Goal: Task Accomplishment & Management: Manage account settings

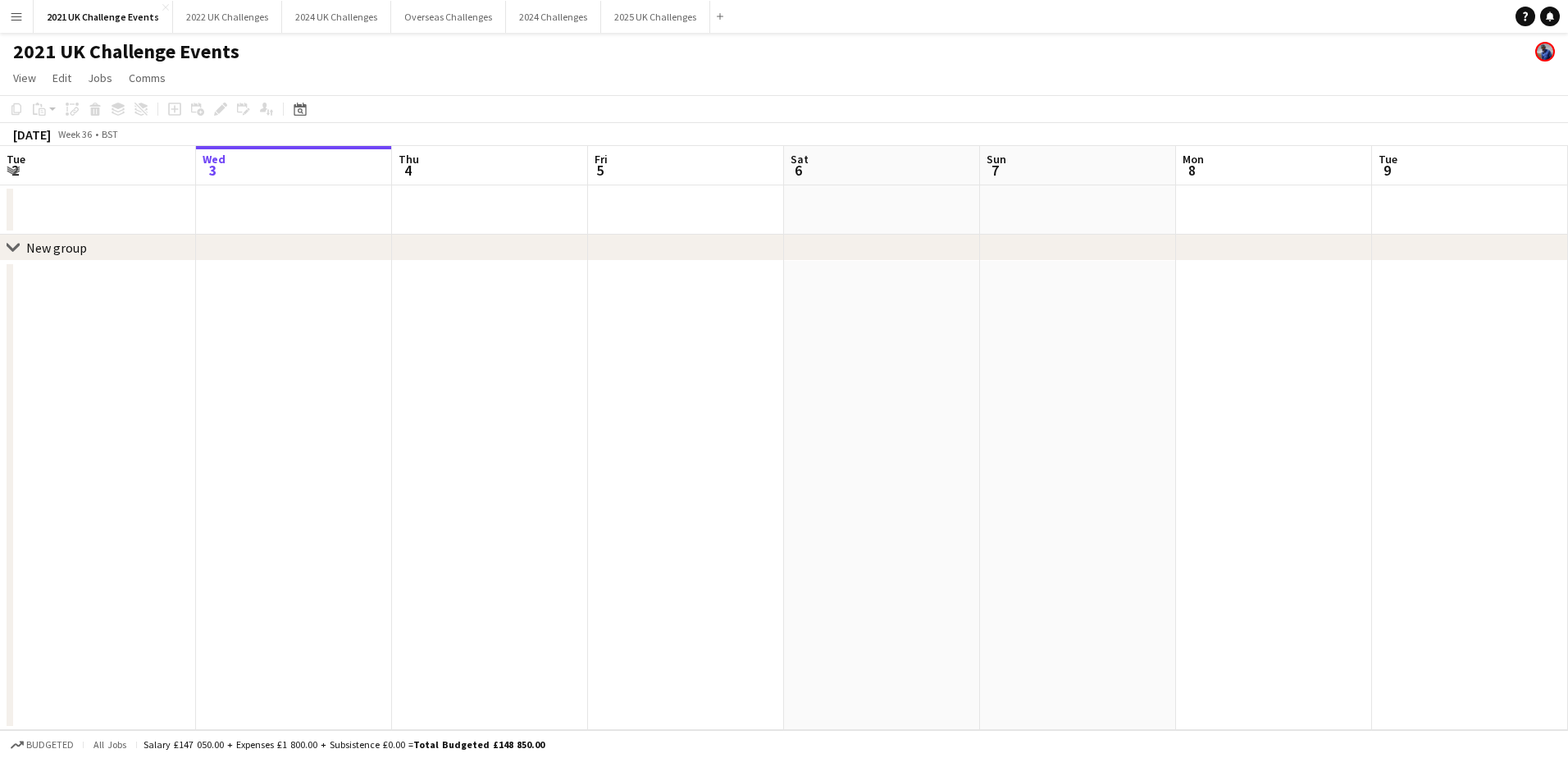
click at [19, 18] on app-icon "Menu" at bounding box center [16, 16] width 13 height 13
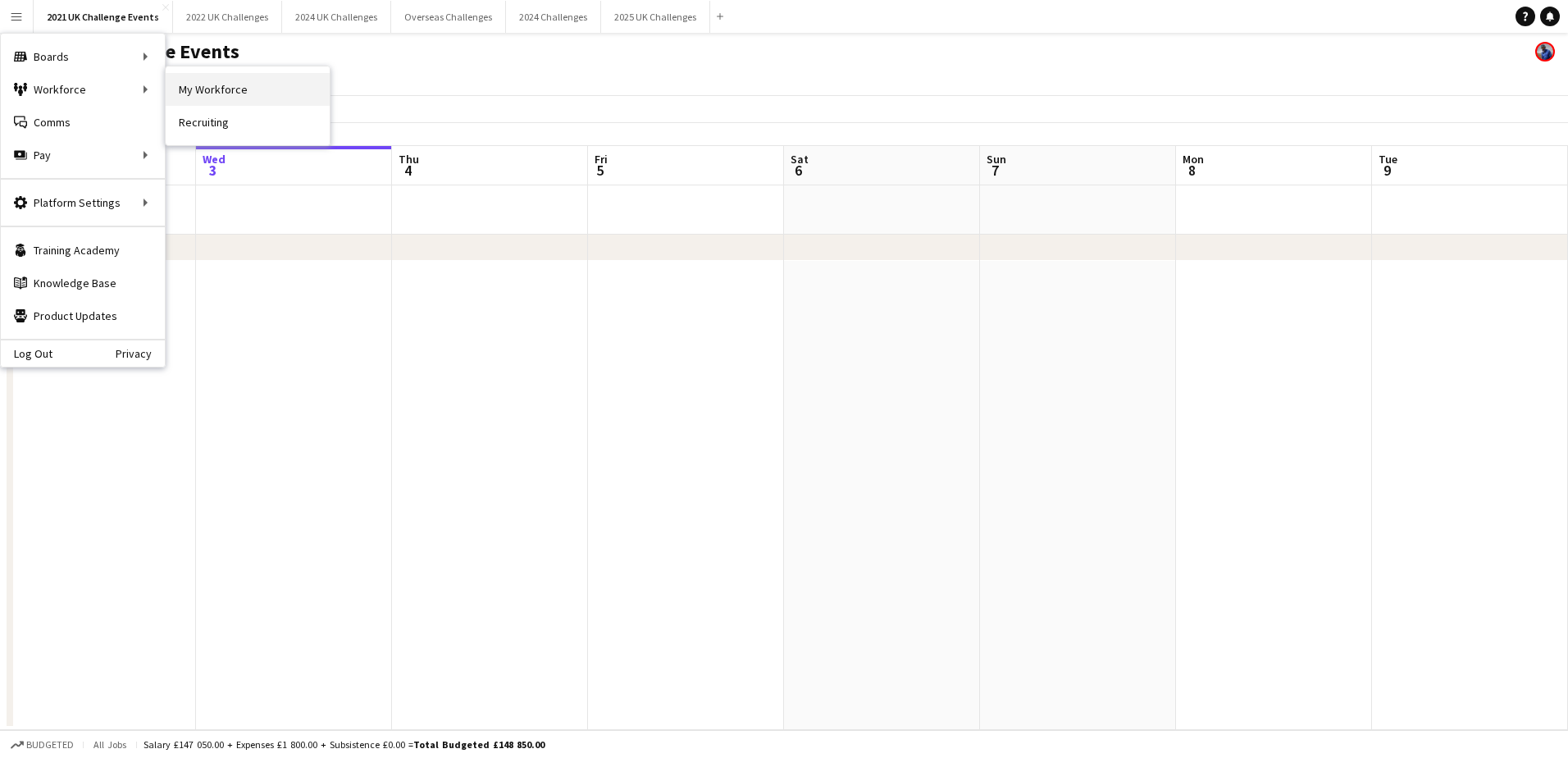
click at [214, 91] on link "My Workforce" at bounding box center [248, 89] width 164 height 32
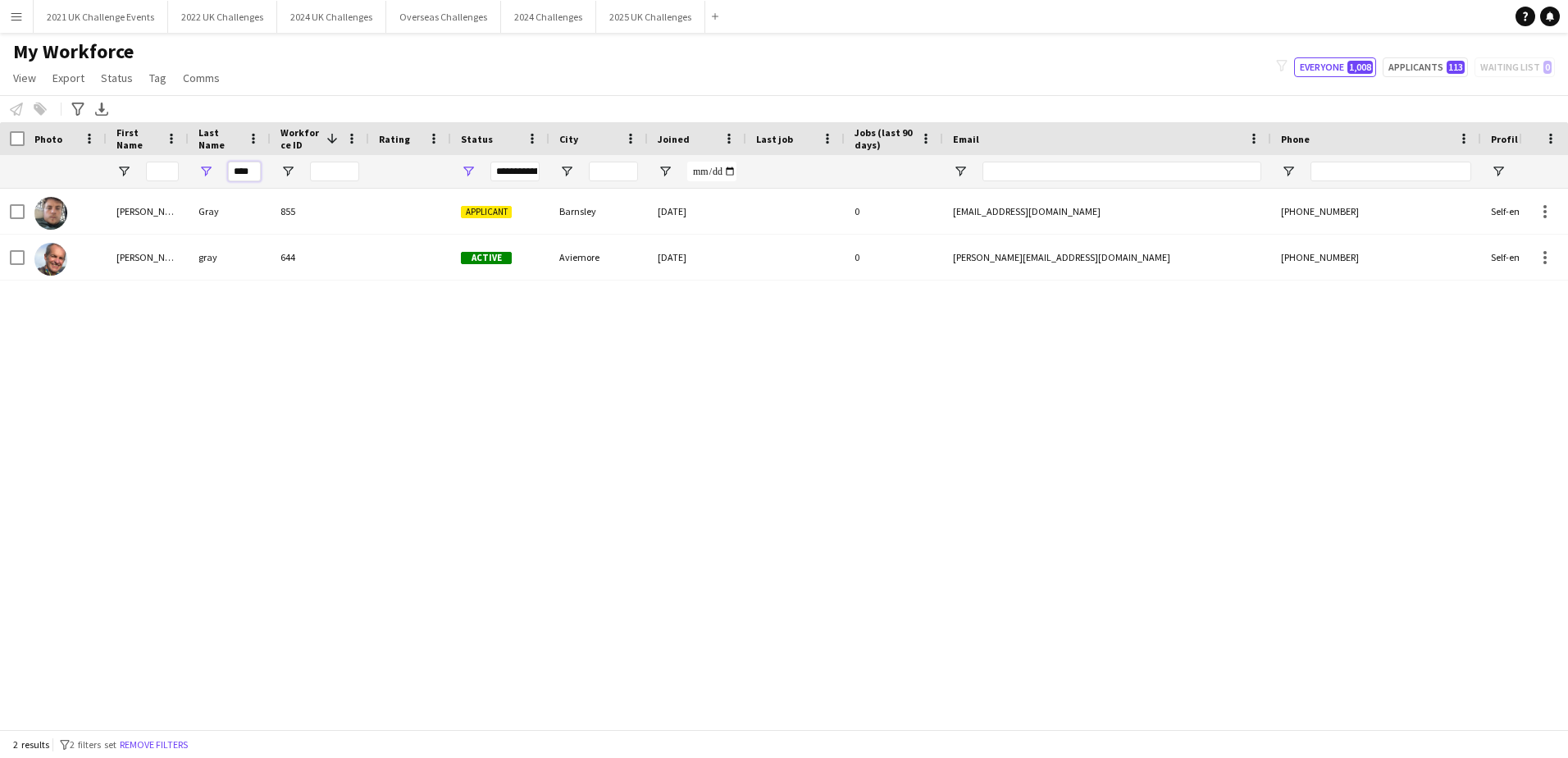
drag, startPoint x: 250, startPoint y: 170, endPoint x: 179, endPoint y: 164, distance: 71.3
click at [179, 164] on div "****" at bounding box center [876, 170] width 1753 height 32
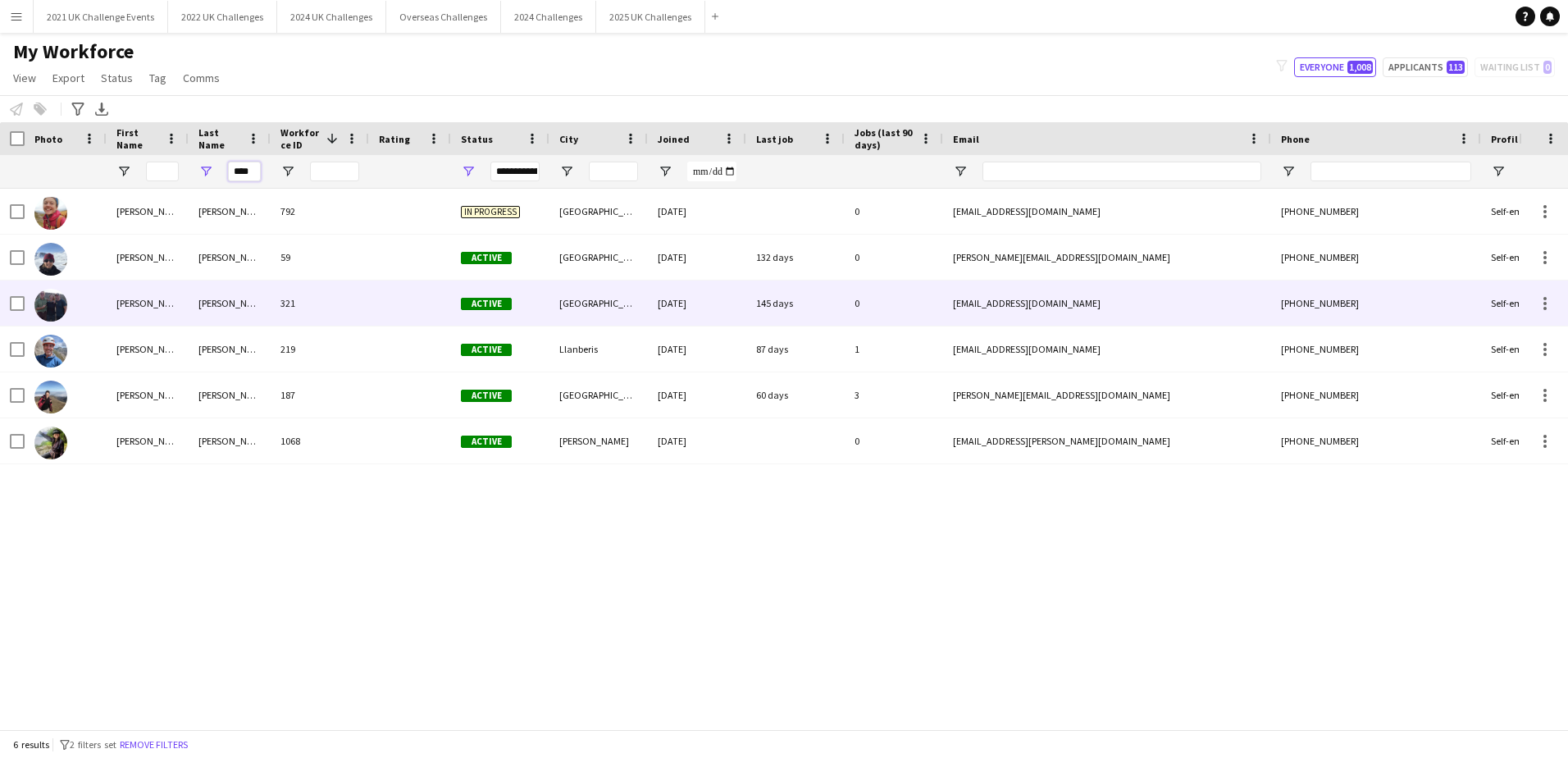
type input "****"
click at [142, 303] on div "[PERSON_NAME]" at bounding box center [147, 302] width 82 height 45
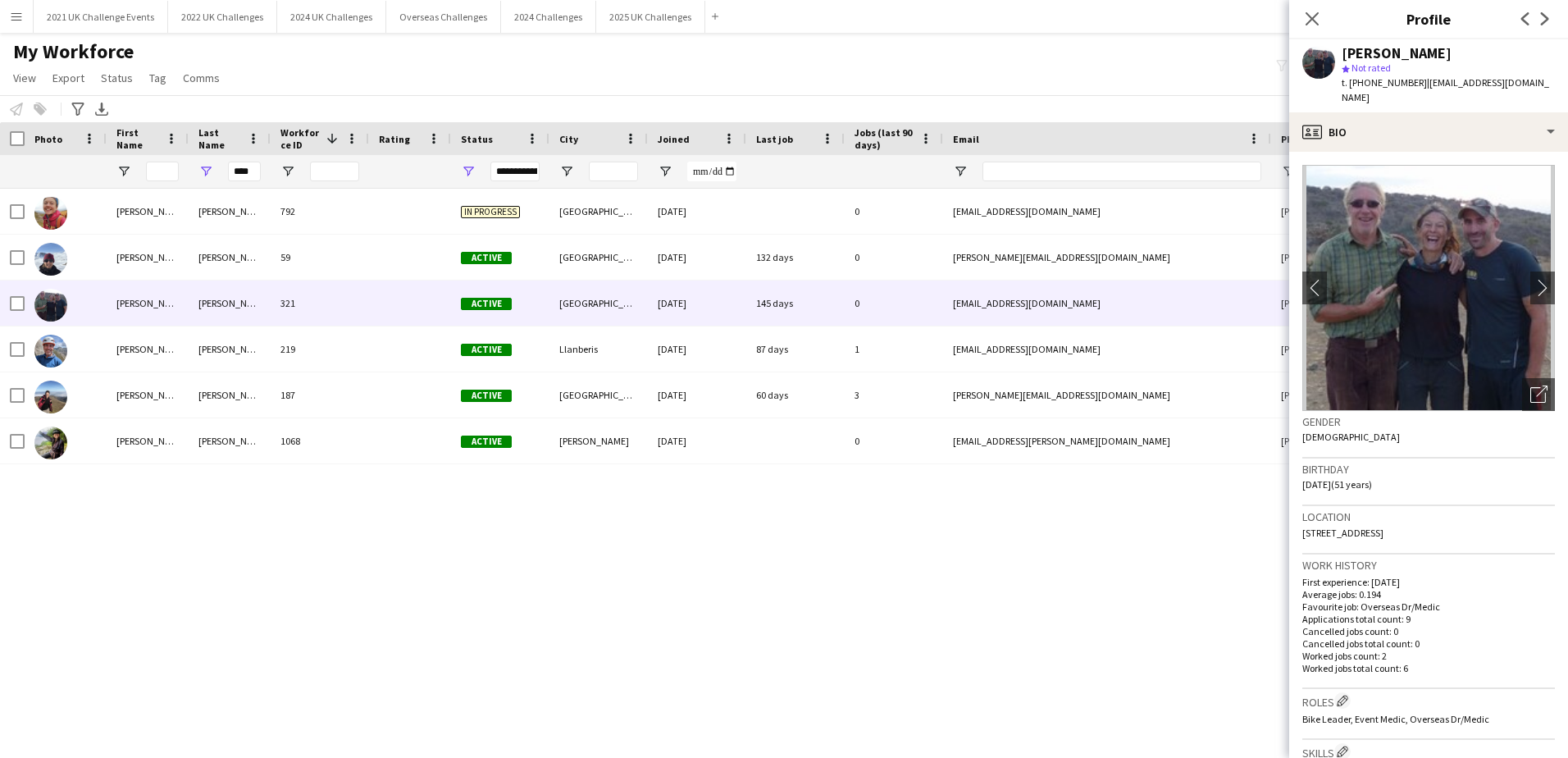
scroll to position [246, 0]
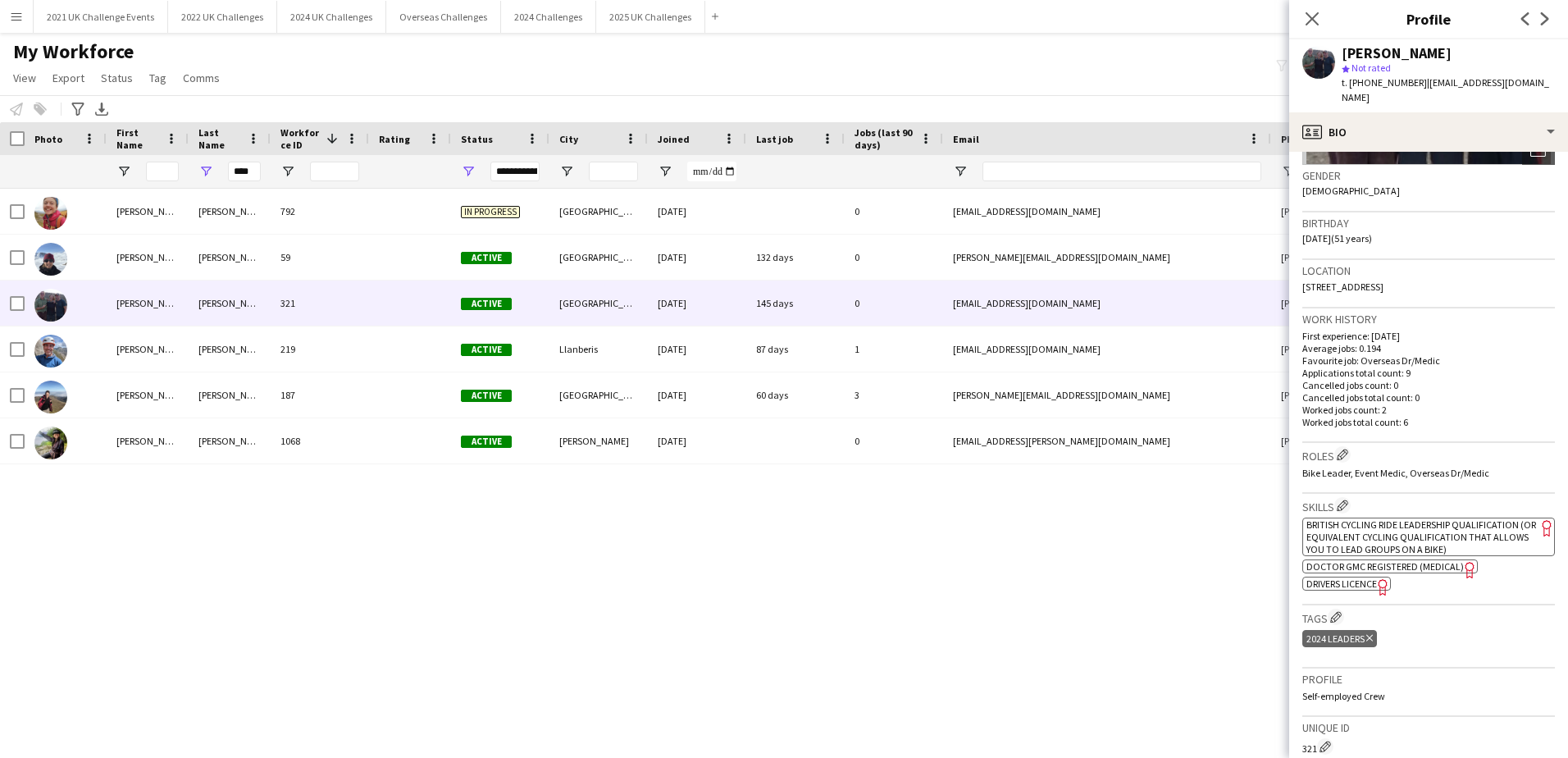
click at [1414, 560] on span "Doctor GMC Registered (Medical)" at bounding box center [1385, 567] width 157 height 12
drag, startPoint x: 1427, startPoint y: 551, endPoint x: 1468, endPoint y: 582, distance: 51.4
click at [1469, 582] on div "Skills Edit crew company skills ok-circled2 background Layer 1 cross-circle-red…" at bounding box center [1428, 549] width 253 height 112
click at [1345, 500] on app-icon "Edit crew company skills" at bounding box center [1341, 505] width 11 height 11
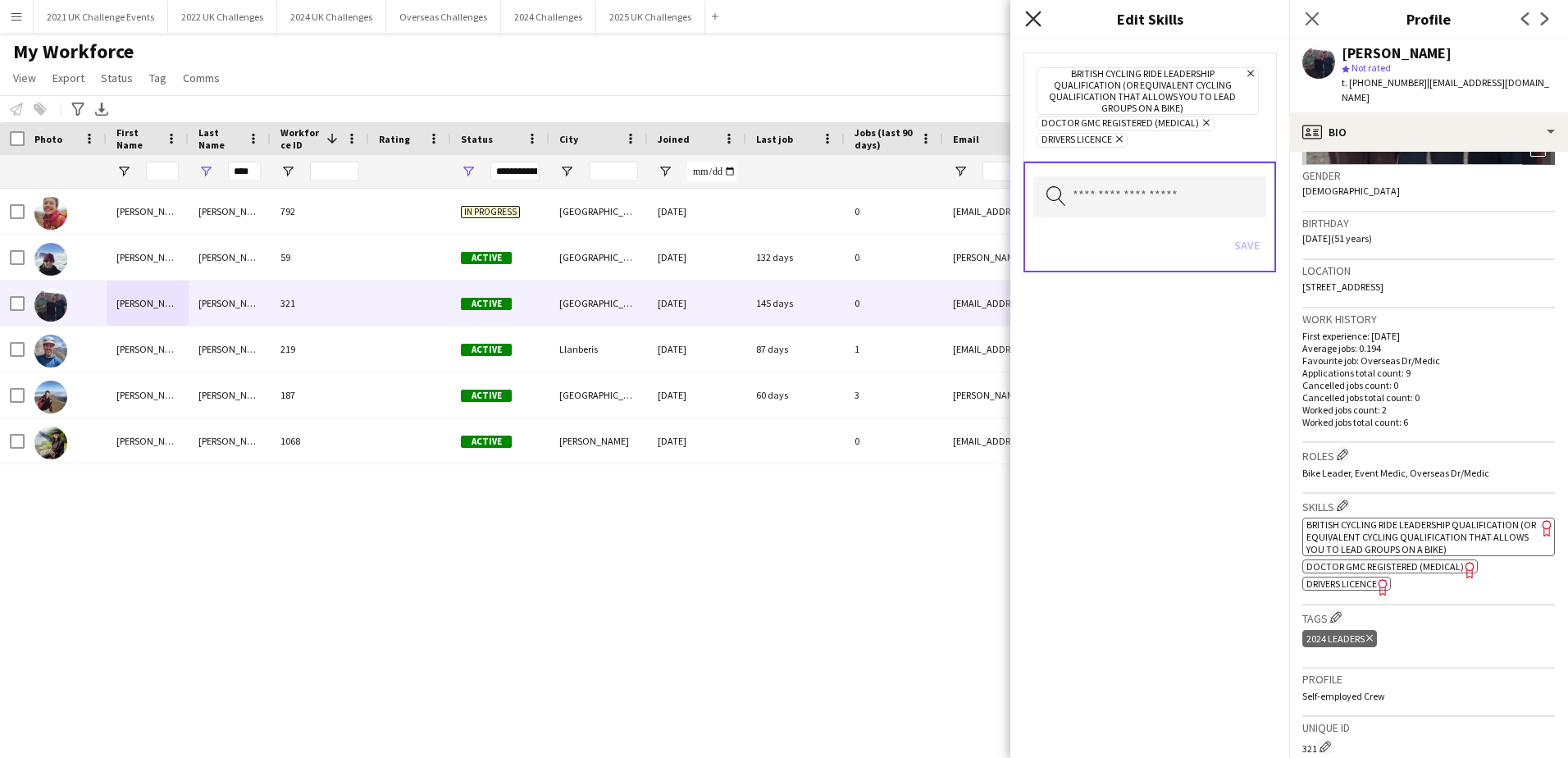
click at [1035, 18] on icon at bounding box center [1032, 18] width 16 height 16
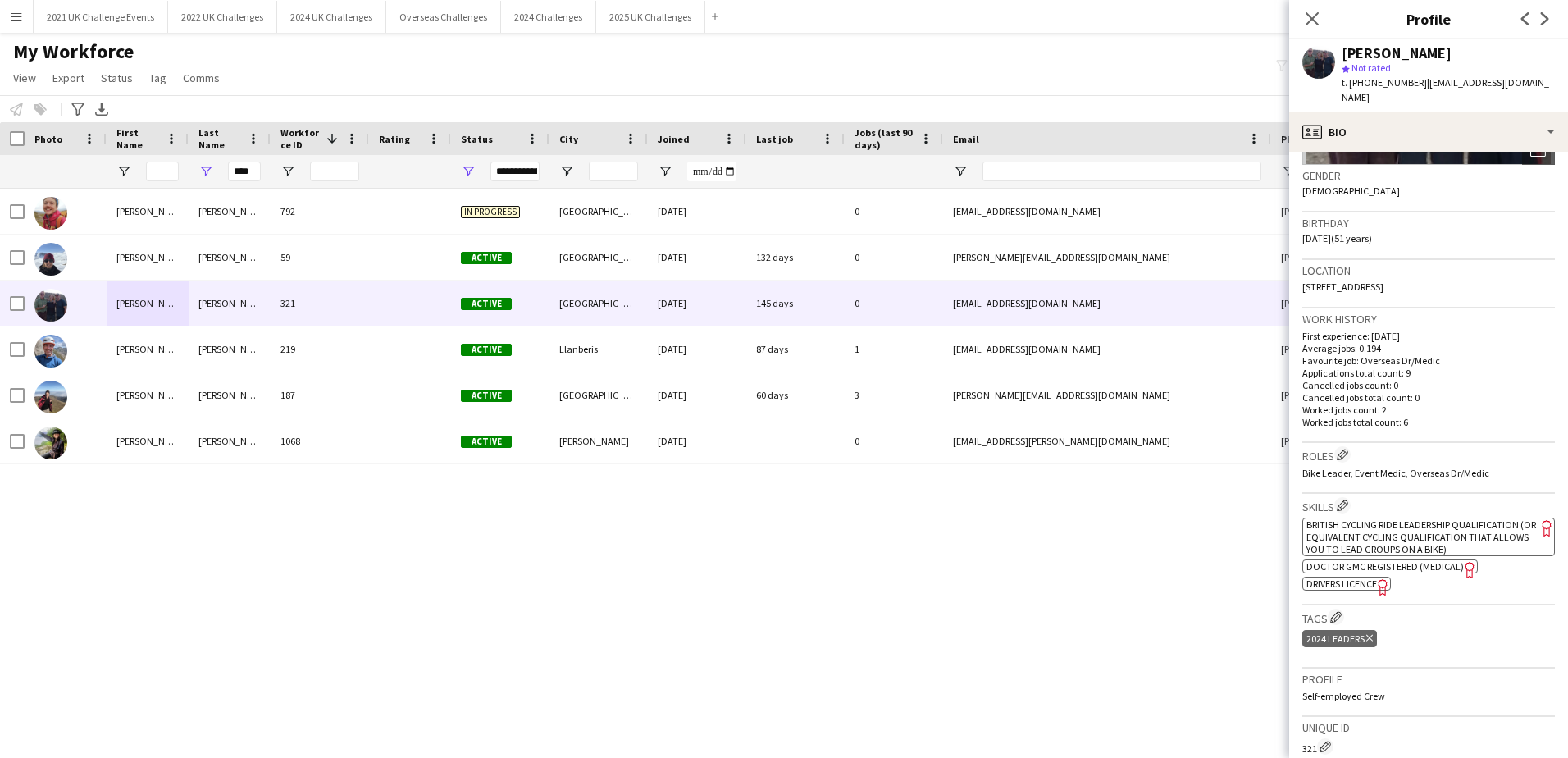
click at [1424, 560] on span "Doctor GMC Registered (Medical)" at bounding box center [1385, 567] width 157 height 12
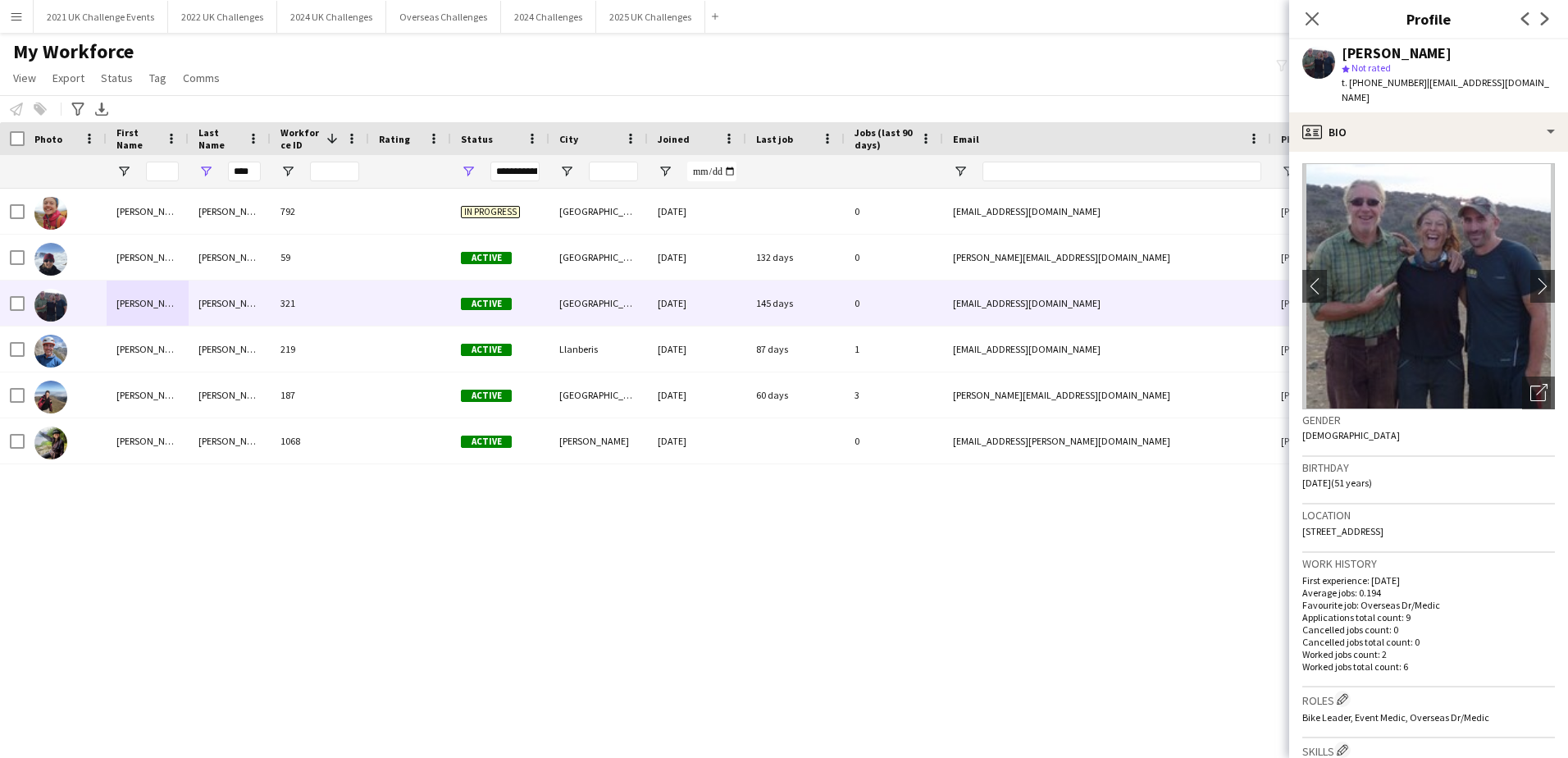
scroll to position [0, 0]
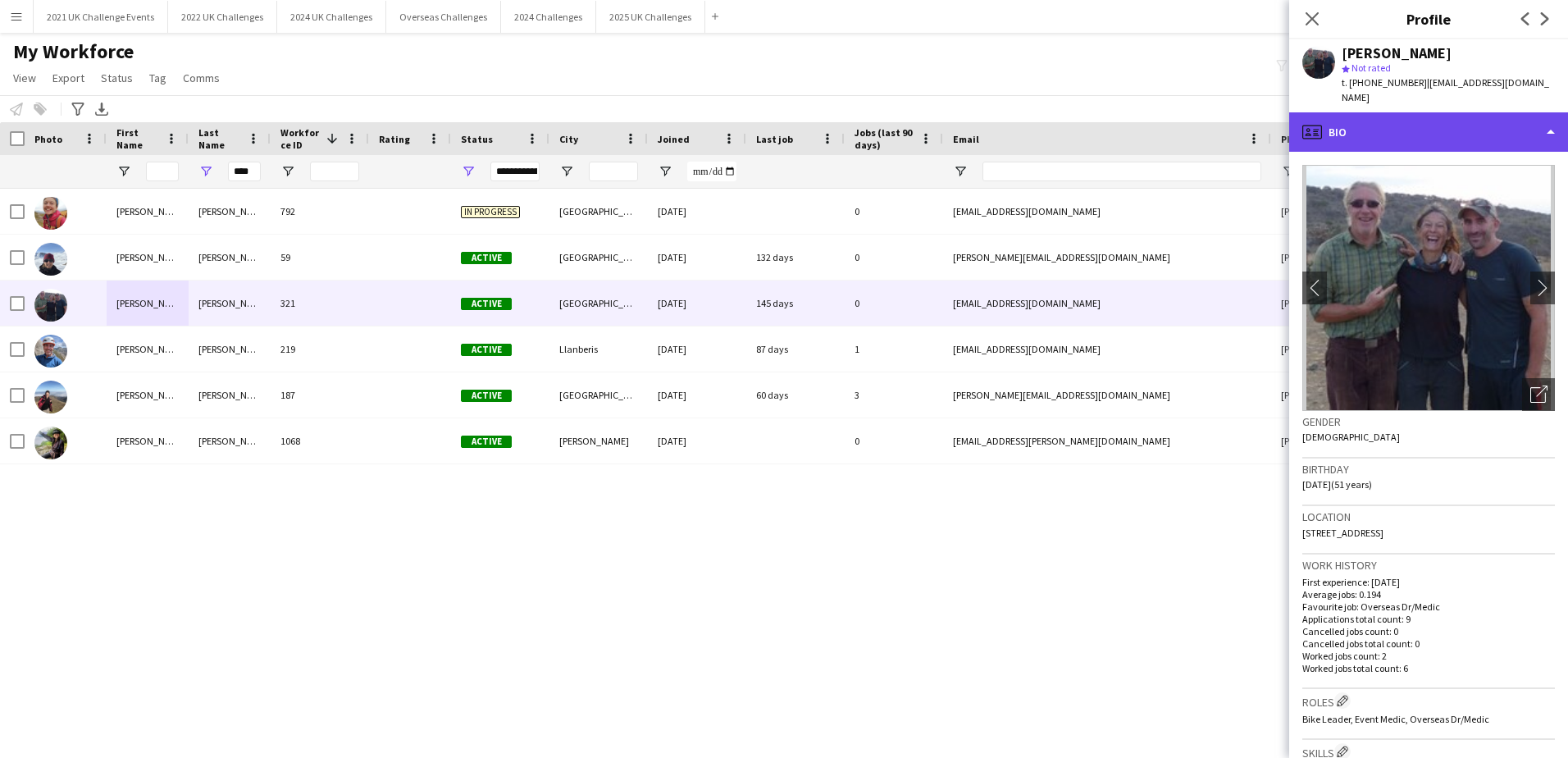
click at [1464, 126] on div "profile Bio" at bounding box center [1428, 132] width 279 height 40
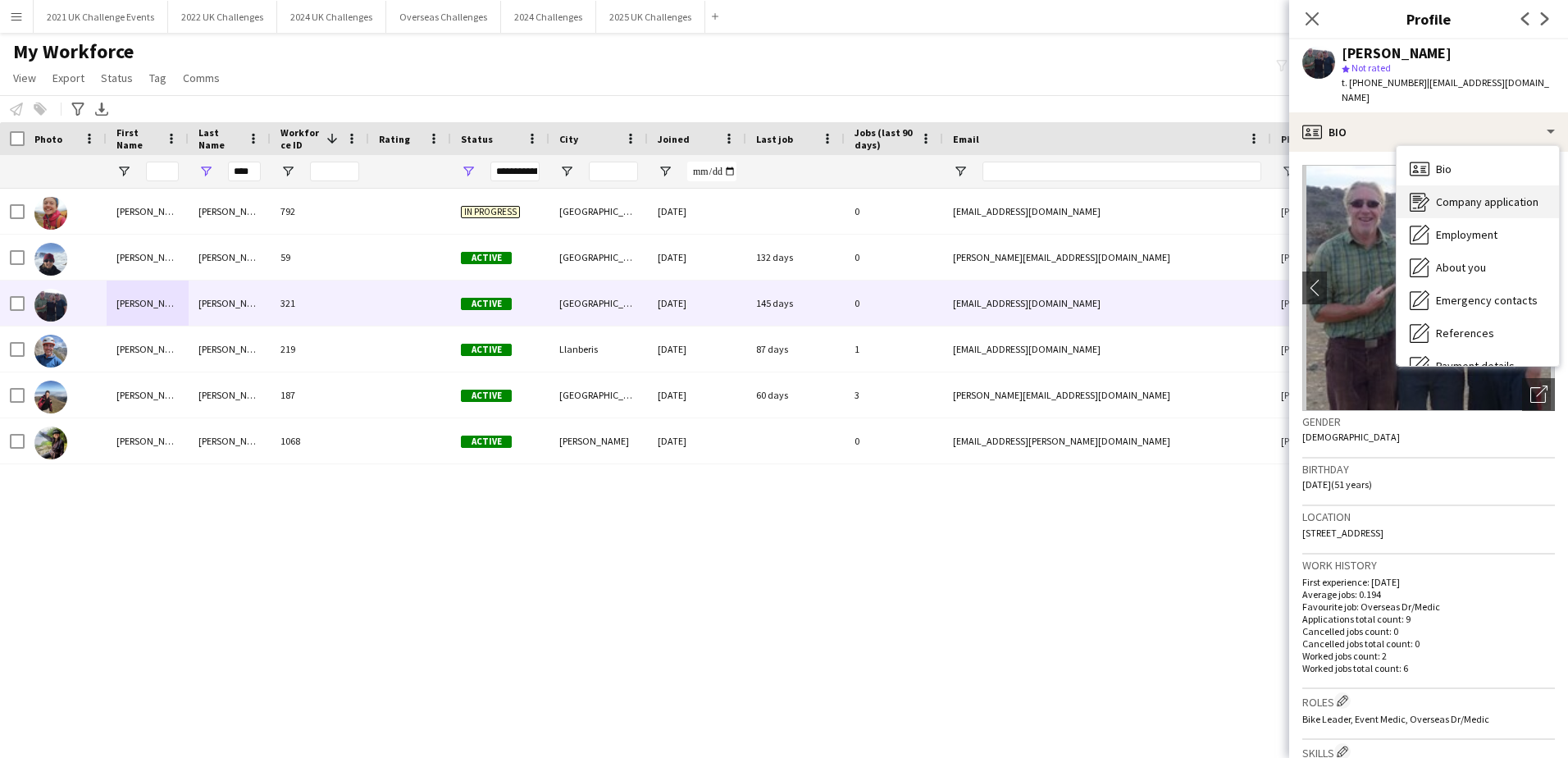
click at [1492, 194] on span "Company application" at bounding box center [1486, 201] width 103 height 15
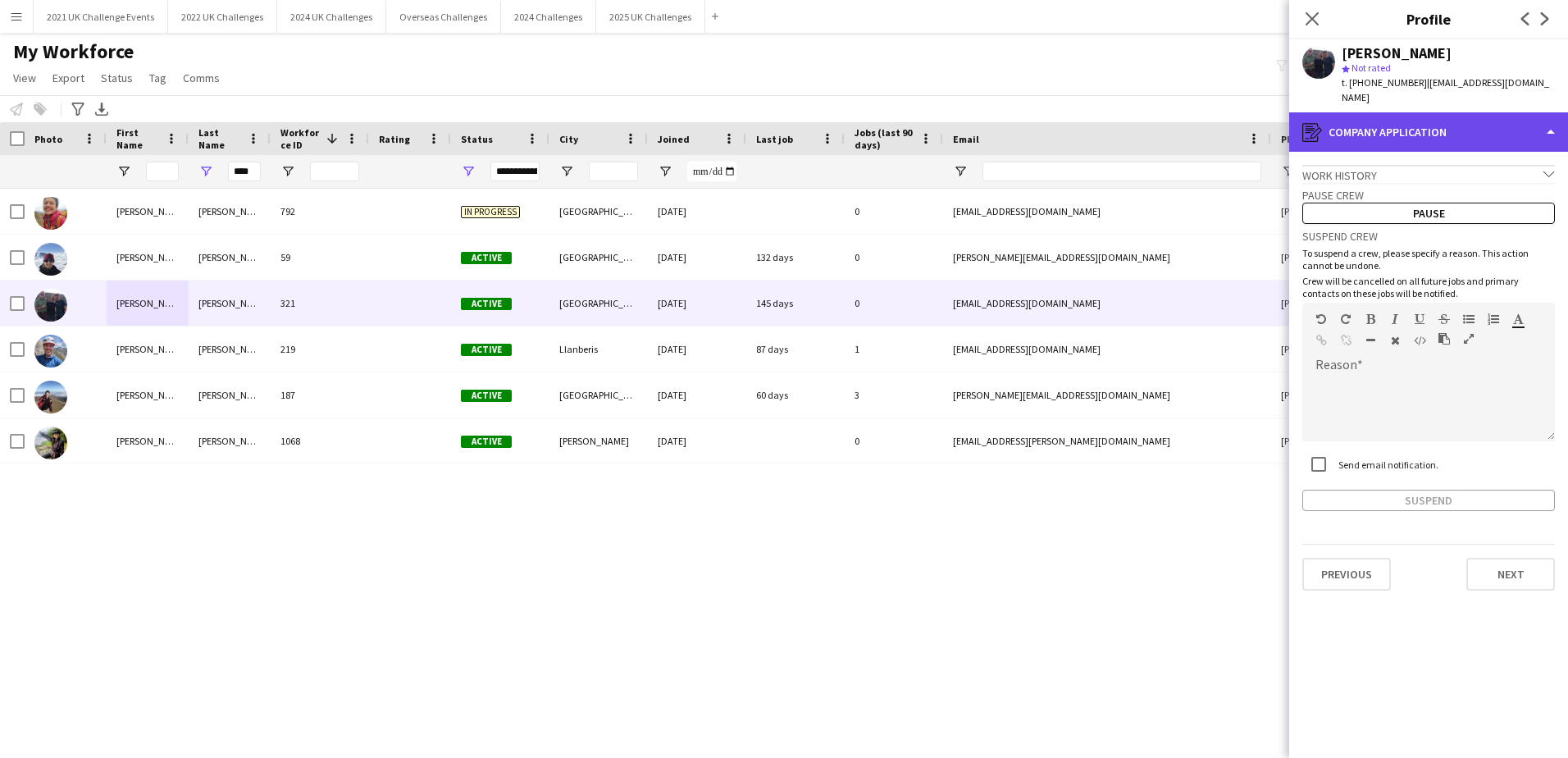
click at [1503, 119] on div "register Company application" at bounding box center [1428, 132] width 279 height 40
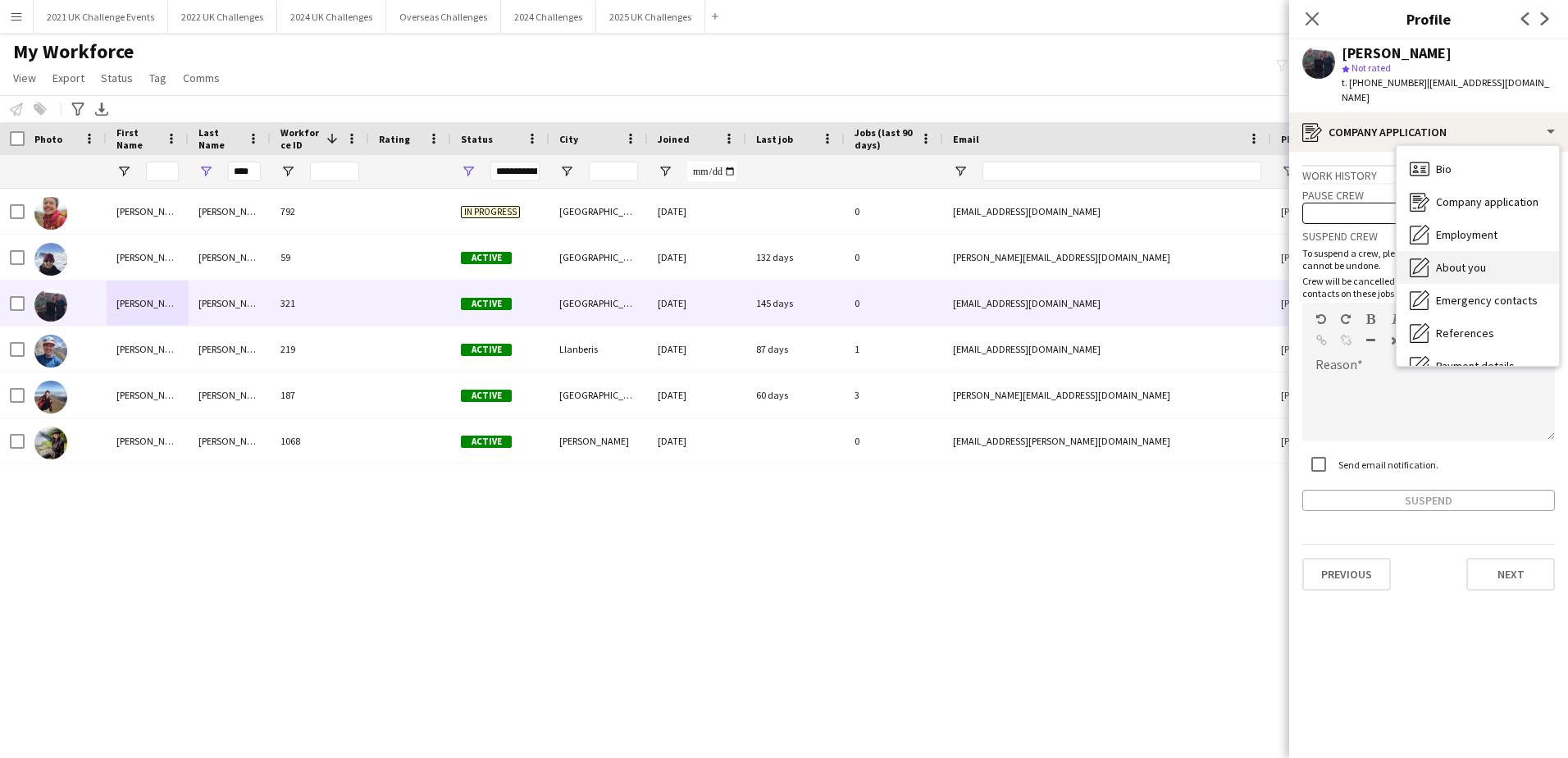
click at [1485, 251] on div "About you About you" at bounding box center [1477, 267] width 162 height 32
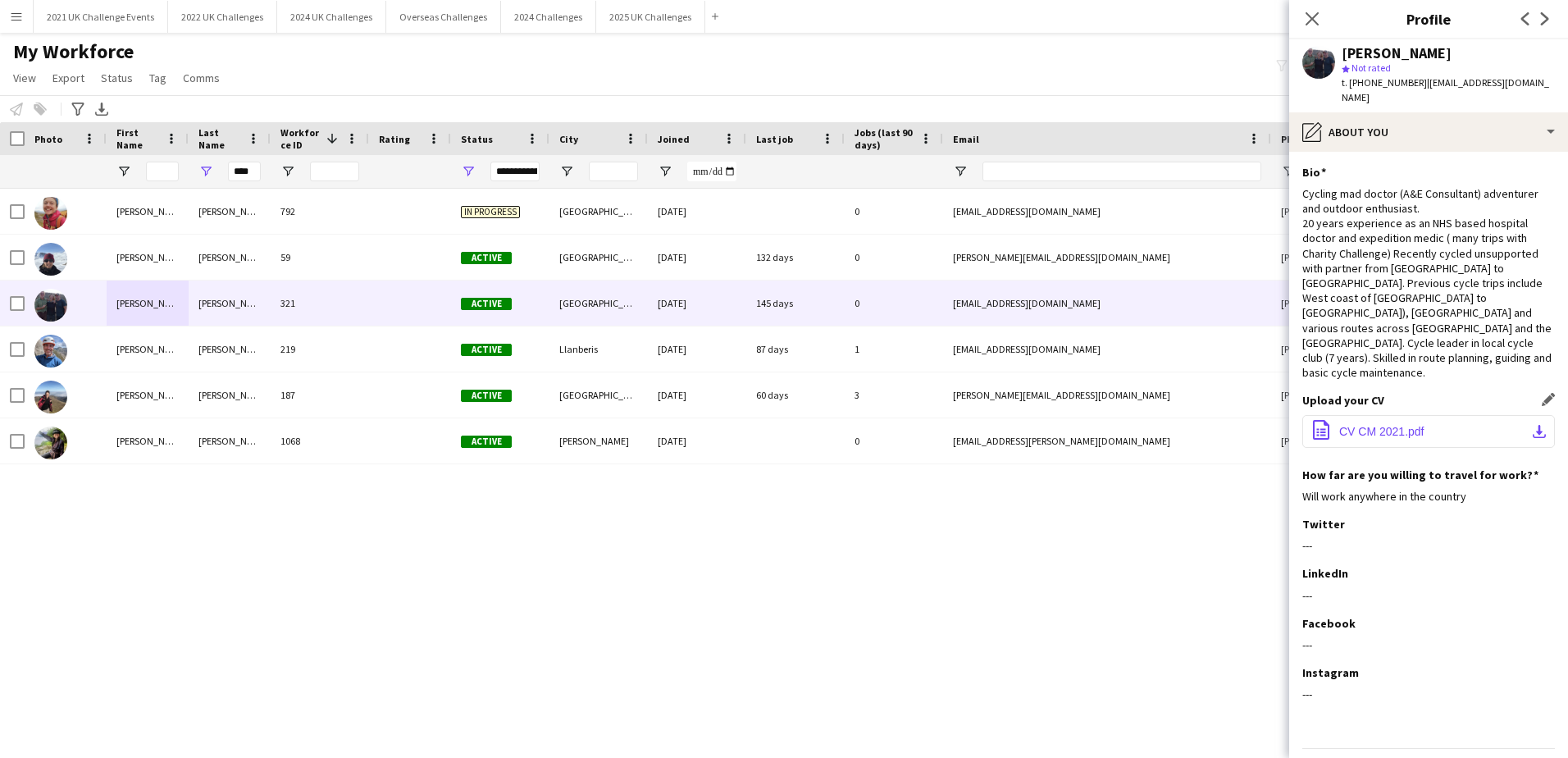
click at [1374, 425] on span "CV CM 2021.pdf" at bounding box center [1381, 431] width 85 height 13
